Goal: Check status: Check status

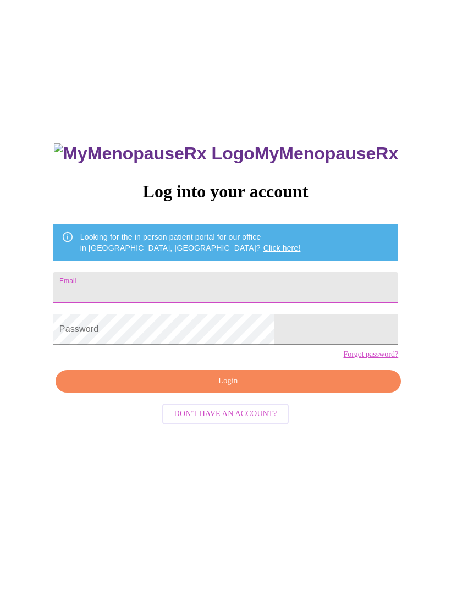
click at [433, 148] on div "MyMenopauseRx Log into your account Looking for the in person patient portal fo…" at bounding box center [225, 369] width 442 height 730
click at [274, 279] on input "Email" at bounding box center [225, 287] width 345 height 31
click at [191, 291] on input "Email" at bounding box center [225, 287] width 345 height 31
click at [159, 290] on input "Email" at bounding box center [225, 287] width 345 height 31
type input "[EMAIL_ADDRESS][DOMAIN_NAME]"
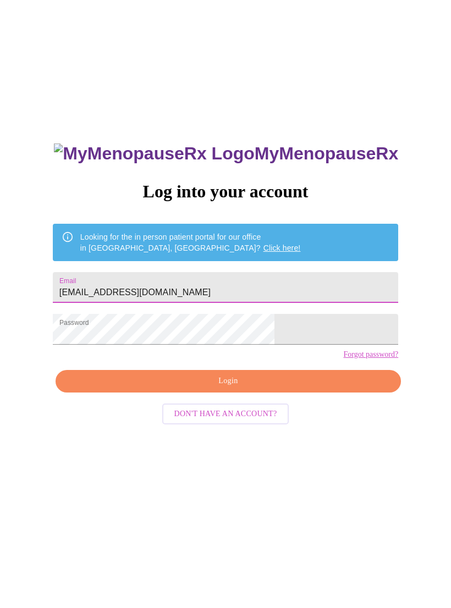
click at [288, 393] on button "Login" at bounding box center [228, 381] width 345 height 23
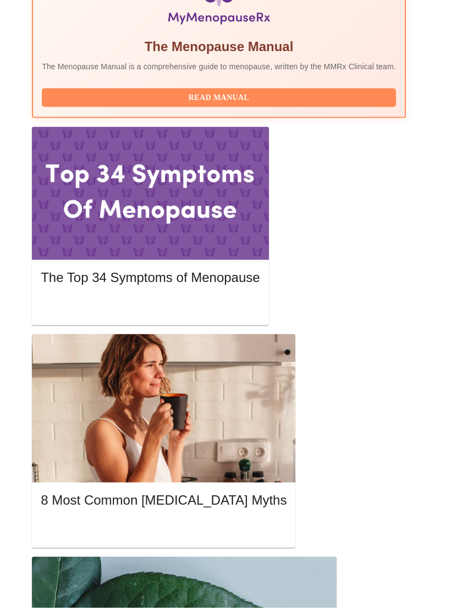
scroll to position [468, 0]
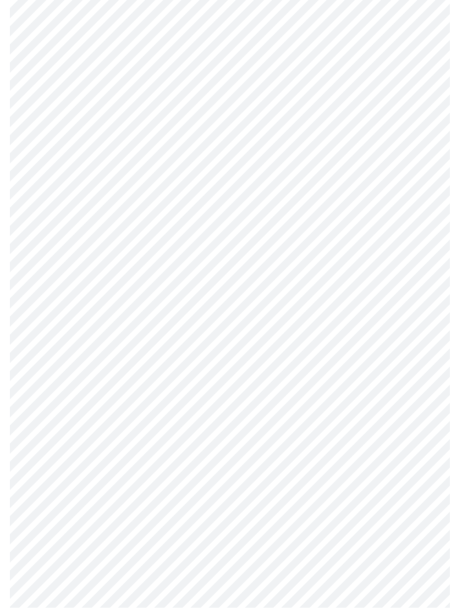
scroll to position [4822, 0]
